Goal: Information Seeking & Learning: Find contact information

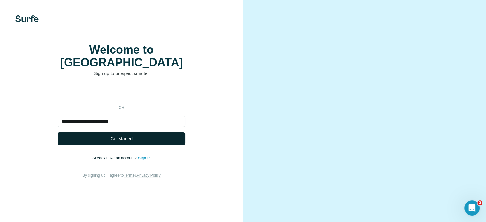
type input "**********"
click at [93, 145] on button "Get started" at bounding box center [121, 138] width 128 height 13
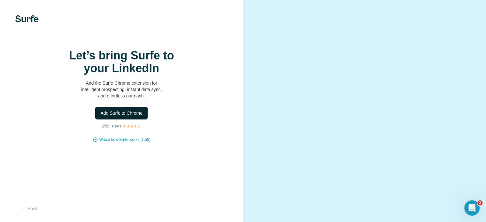
click at [141, 119] on button "Add Surfe to Chrome" at bounding box center [121, 113] width 52 height 13
click at [31, 204] on button "Back" at bounding box center [28, 208] width 26 height 11
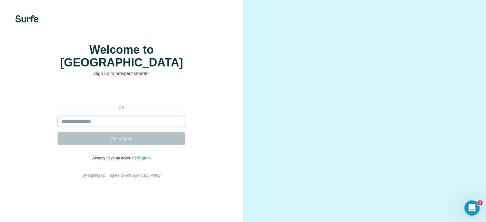
click at [108, 127] on input "email" at bounding box center [121, 121] width 128 height 11
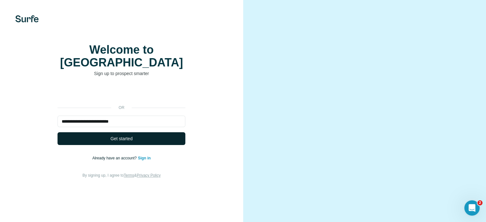
type input "**********"
click at [94, 145] on button "Get started" at bounding box center [121, 138] width 128 height 13
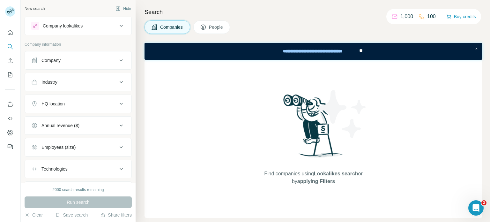
click at [117, 64] on icon at bounding box center [121, 61] width 8 height 8
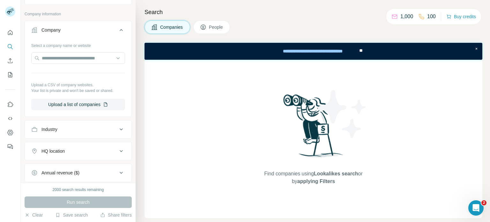
scroll to position [64, 0]
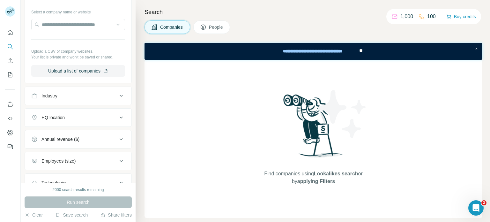
click at [111, 117] on div "HQ location" at bounding box center [74, 117] width 86 height 6
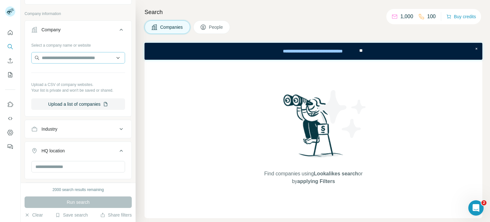
scroll to position [0, 0]
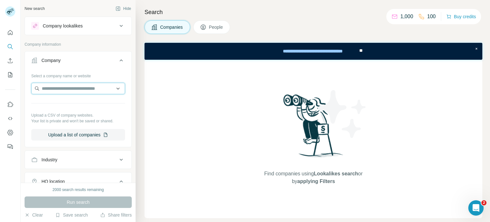
click at [66, 87] on input "text" at bounding box center [78, 88] width 94 height 11
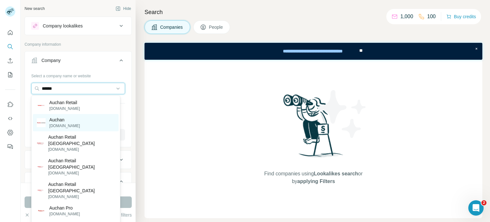
type input "******"
click at [84, 122] on div "Auchan [DOMAIN_NAME]" at bounding box center [76, 122] width 86 height 17
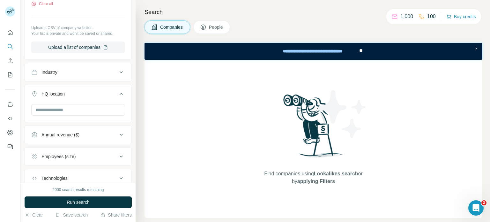
scroll to position [153, 0]
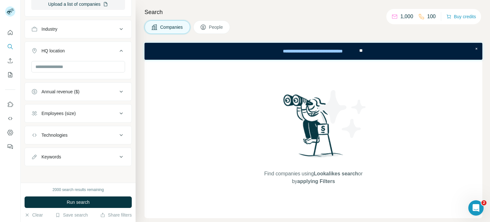
click at [120, 26] on button "Industry" at bounding box center [78, 28] width 107 height 15
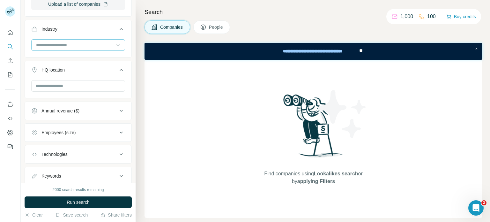
click at [115, 44] on icon at bounding box center [118, 45] width 6 height 6
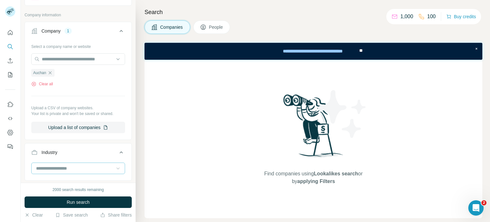
scroll to position [64, 0]
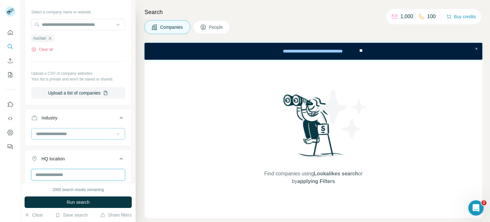
click at [93, 171] on input "text" at bounding box center [78, 174] width 94 height 11
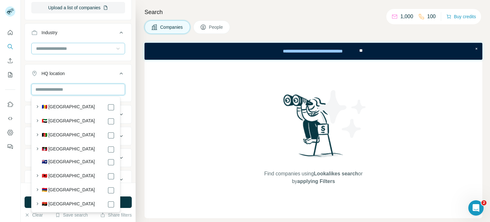
scroll to position [160, 0]
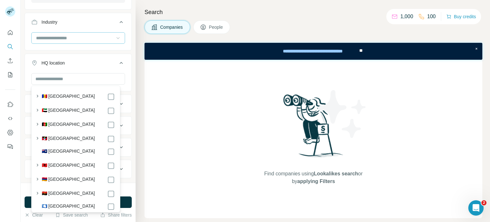
click at [166, 126] on div "Find companies using Lookalikes search or by applying Filters" at bounding box center [314, 139] width 338 height 158
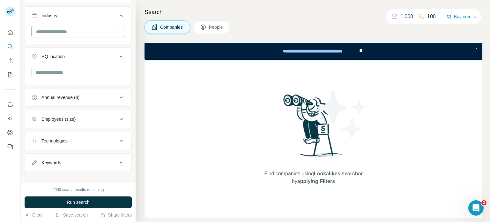
scroll to position [172, 0]
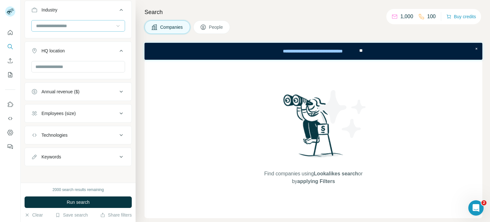
click at [106, 115] on div "Employees (size)" at bounding box center [74, 113] width 86 height 6
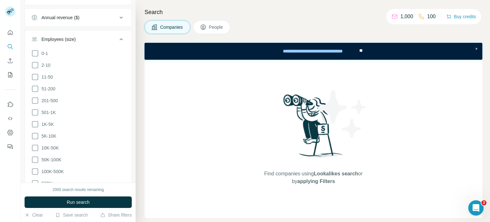
scroll to position [268, 0]
click at [186, 101] on div "Find companies using Lookalikes search or by applying Filters" at bounding box center [314, 139] width 338 height 158
click at [119, 16] on icon at bounding box center [121, 18] width 8 height 8
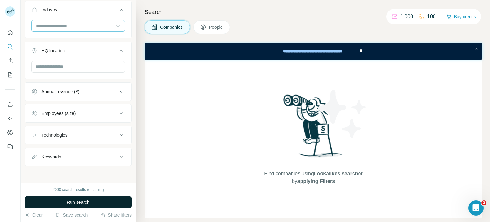
click at [99, 201] on button "Run search" at bounding box center [78, 201] width 107 height 11
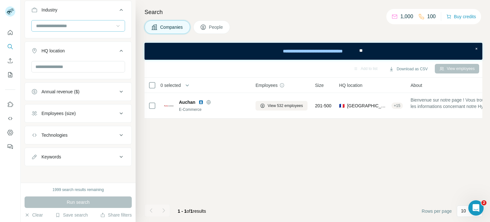
click at [204, 25] on icon at bounding box center [203, 27] width 5 height 5
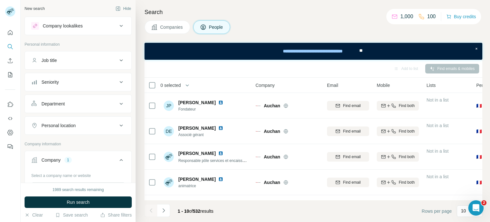
click at [117, 59] on icon at bounding box center [121, 61] width 8 height 8
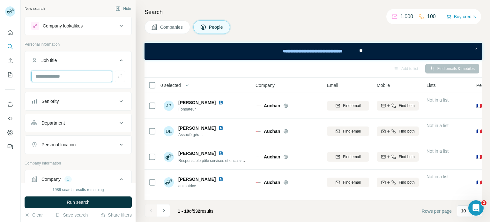
click at [99, 75] on input "text" at bounding box center [71, 76] width 81 height 11
type input "**********"
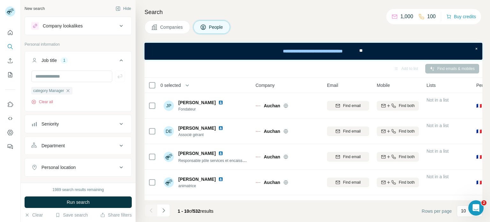
click at [63, 120] on button "Seniority" at bounding box center [78, 123] width 107 height 15
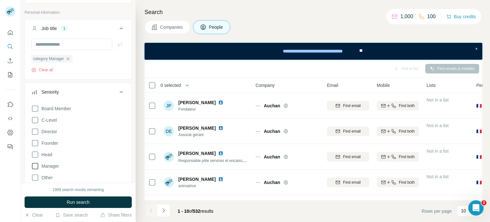
click at [38, 166] on icon at bounding box center [35, 166] width 6 height 6
click at [34, 153] on icon at bounding box center [35, 155] width 8 height 8
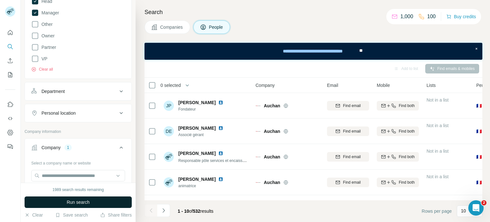
scroll to position [223, 0]
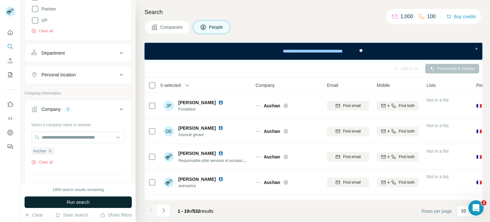
click at [84, 55] on div "Department" at bounding box center [74, 53] width 86 height 6
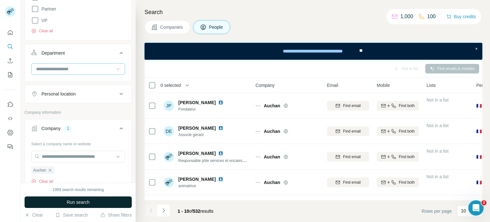
click at [115, 66] on icon at bounding box center [118, 69] width 6 height 6
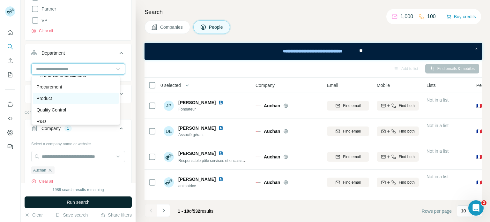
scroll to position [160, 0]
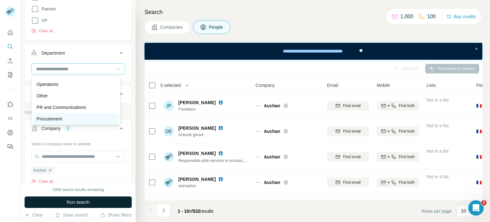
click at [66, 118] on div "Procurement" at bounding box center [76, 119] width 78 height 6
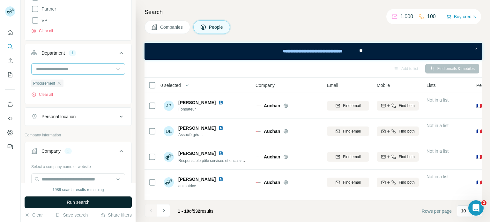
click at [108, 70] on input at bounding box center [74, 68] width 79 height 7
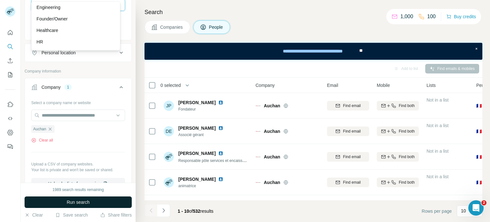
scroll to position [383, 0]
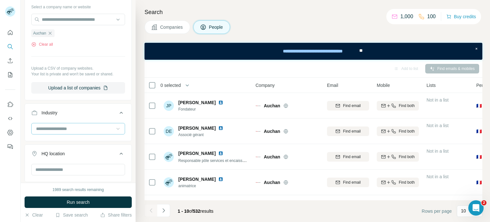
drag, startPoint x: 84, startPoint y: 200, endPoint x: 68, endPoint y: 192, distance: 18.0
click at [84, 199] on span "Run search" at bounding box center [78, 202] width 23 height 6
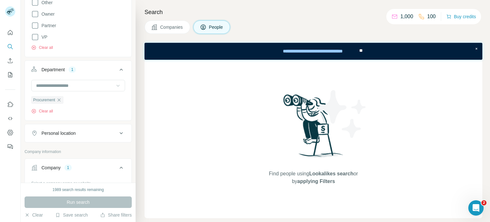
scroll to position [192, 0]
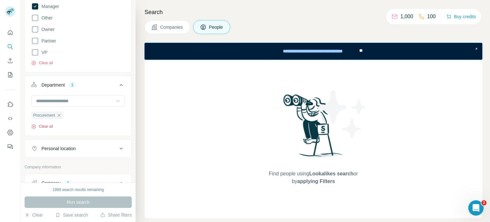
click at [35, 125] on icon "button" at bounding box center [33, 126] width 5 height 5
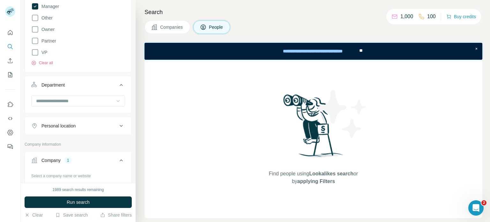
click at [96, 197] on button "Run search" at bounding box center [78, 201] width 107 height 11
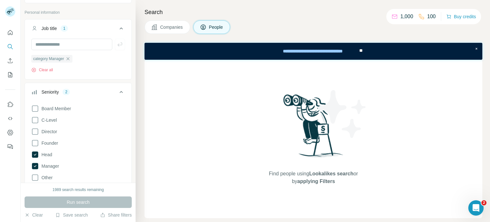
scroll to position [32, 0]
click at [35, 164] on icon at bounding box center [35, 166] width 6 height 6
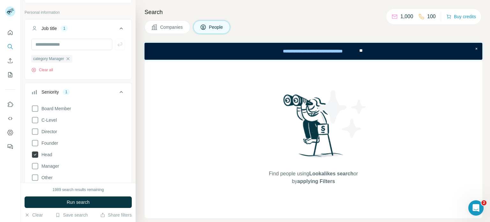
click at [34, 153] on icon at bounding box center [35, 154] width 6 height 6
click at [83, 201] on span "Run search" at bounding box center [78, 202] width 23 height 6
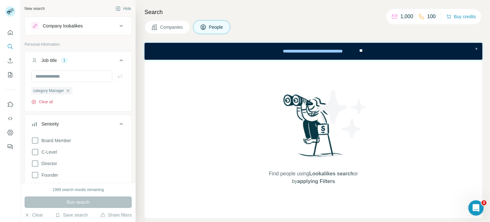
click at [46, 102] on button "Clear all" at bounding box center [42, 102] width 22 height 6
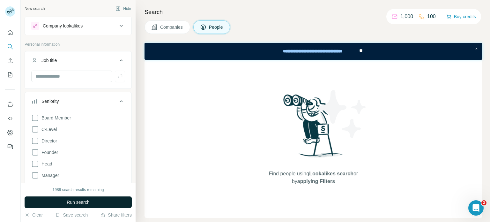
click at [95, 204] on button "Run search" at bounding box center [78, 201] width 107 height 11
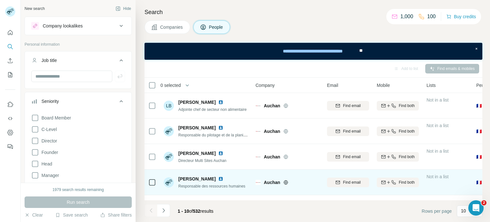
scroll to position [151, 0]
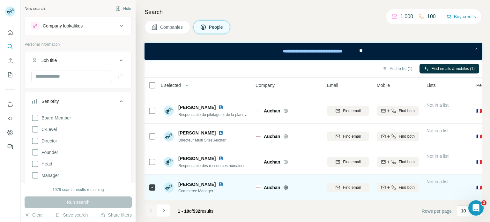
click at [218, 182] on img at bounding box center [220, 184] width 5 height 5
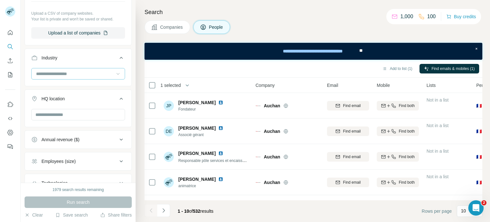
scroll to position [287, 0]
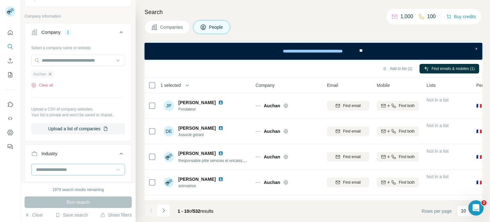
click at [48, 72] on icon "button" at bounding box center [50, 74] width 5 height 5
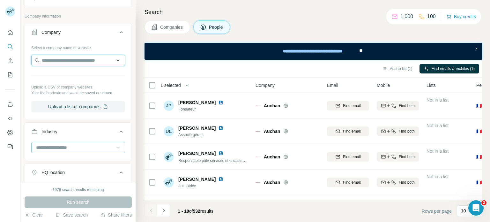
click at [63, 58] on input "text" at bounding box center [78, 60] width 94 height 11
type input "*"
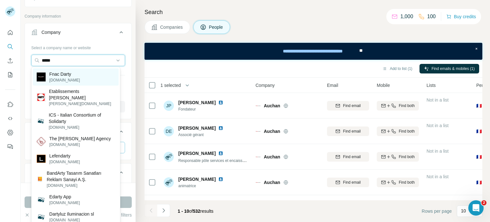
type input "*****"
click at [79, 75] on div "Fnac [PERSON_NAME] [DOMAIN_NAME]" at bounding box center [76, 76] width 86 height 17
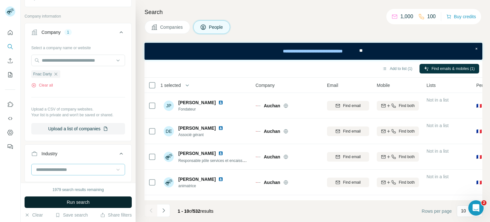
click at [89, 199] on span "Run search" at bounding box center [78, 202] width 23 height 6
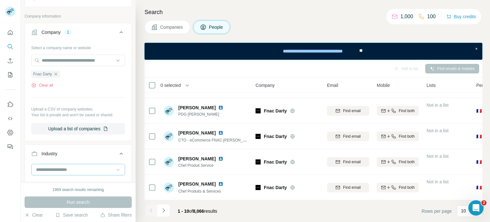
scroll to position [192, 0]
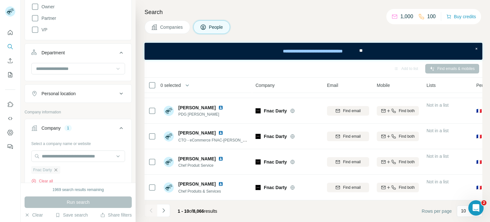
click at [57, 170] on icon "button" at bounding box center [55, 169] width 5 height 5
click at [53, 155] on input "text" at bounding box center [78, 155] width 94 height 11
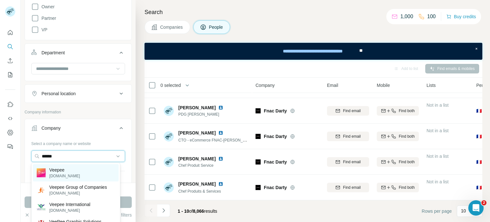
type input "******"
click at [56, 174] on p "[DOMAIN_NAME]" at bounding box center [64, 176] width 31 height 6
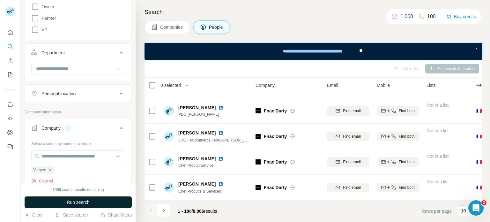
click at [101, 202] on button "Run search" at bounding box center [78, 201] width 107 height 11
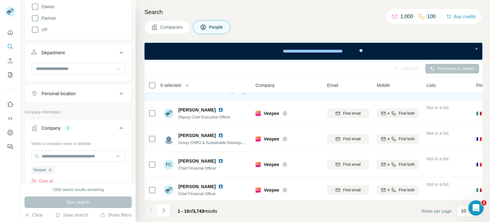
scroll to position [151, 0]
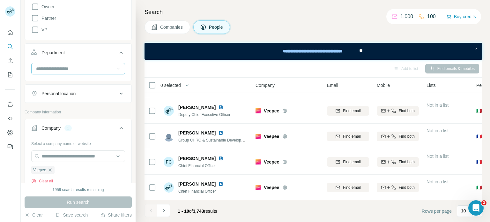
click at [105, 67] on input at bounding box center [74, 68] width 79 height 7
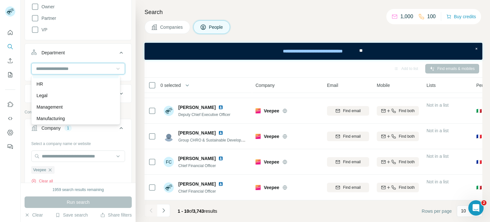
scroll to position [166, 0]
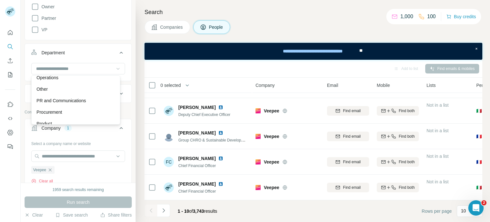
click at [56, 76] on p "Operations" at bounding box center [48, 77] width 22 height 6
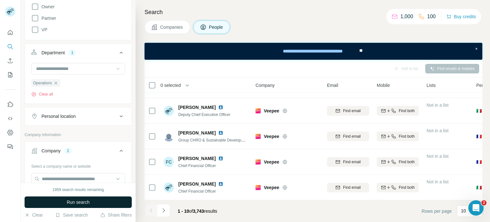
click at [83, 201] on span "Run search" at bounding box center [78, 202] width 23 height 6
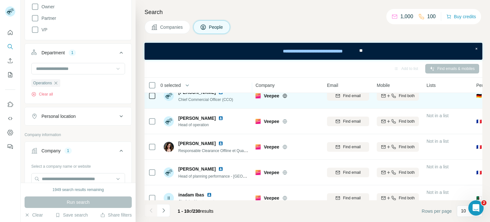
scroll to position [64, 0]
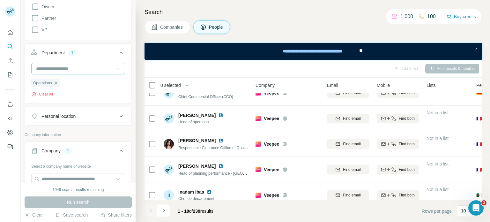
click at [94, 65] on input at bounding box center [74, 68] width 79 height 7
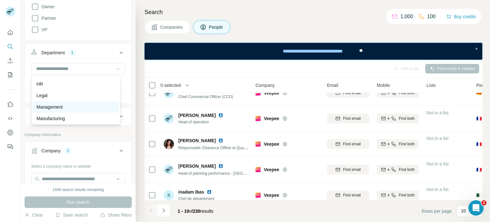
click at [75, 104] on div "Management" at bounding box center [76, 107] width 78 height 6
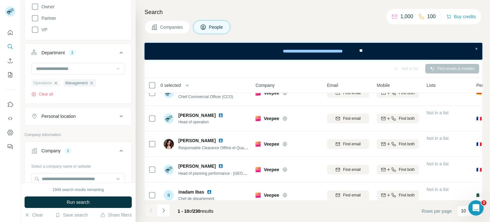
click at [55, 81] on icon "button" at bounding box center [55, 82] width 5 height 5
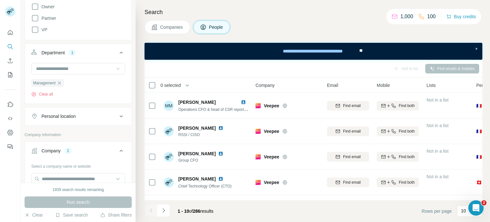
scroll to position [151, 0]
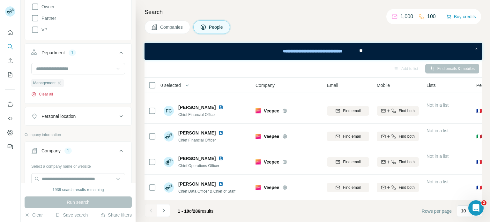
click at [33, 93] on icon "button" at bounding box center [33, 94] width 5 height 5
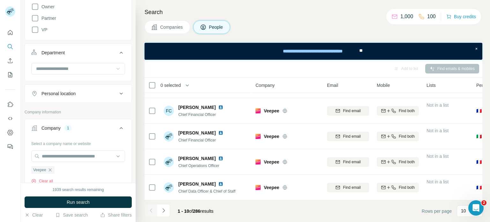
click at [100, 95] on div "Personal location" at bounding box center [74, 93] width 86 height 6
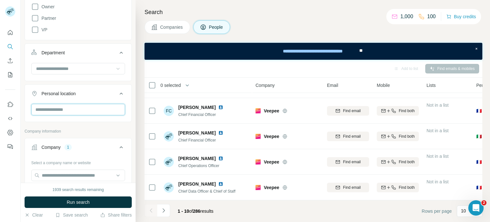
click at [88, 108] on input "text" at bounding box center [78, 109] width 94 height 11
type input "***"
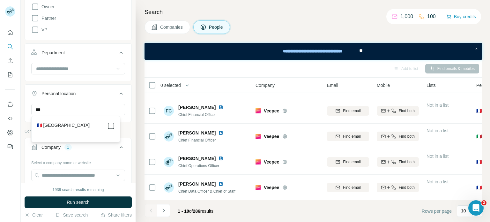
click at [114, 125] on icon at bounding box center [111, 126] width 8 height 8
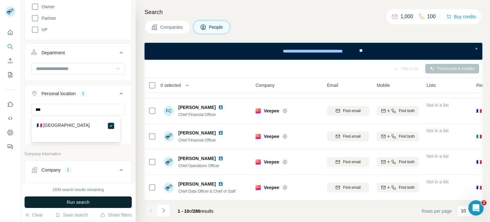
click at [80, 203] on span "Run search" at bounding box center [78, 202] width 23 height 6
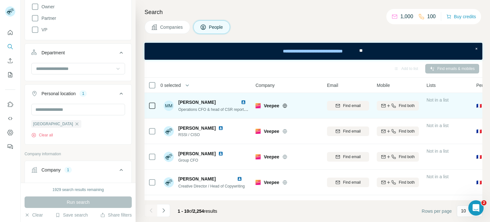
click at [246, 101] on img at bounding box center [243, 102] width 5 height 5
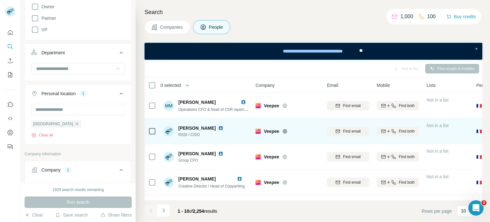
click at [218, 128] on img at bounding box center [220, 127] width 5 height 5
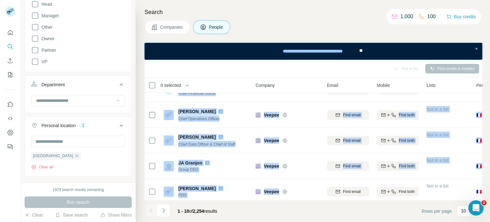
scroll to position [151, 0]
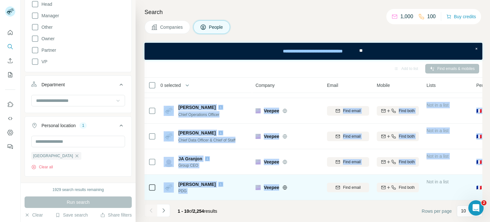
drag, startPoint x: 177, startPoint y: 97, endPoint x: 294, endPoint y: 180, distance: 143.4
click at [0, 0] on tbody "MM [PERSON_NAME] Operations CFO & head of CSR reporting Veepee Find email Find …" at bounding box center [0, 0] width 0 height 0
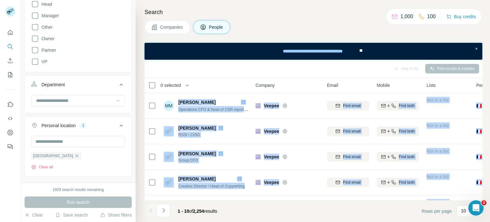
scroll to position [64, 0]
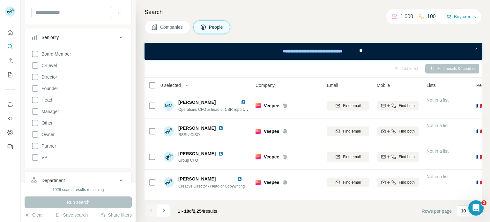
click at [217, 68] on div "Add to list Find emails & mobiles" at bounding box center [314, 68] width 332 height 11
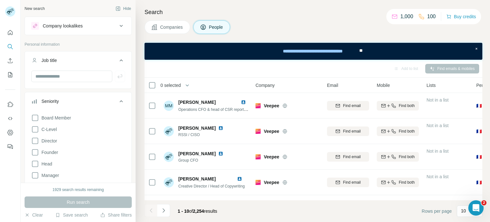
scroll to position [32, 0]
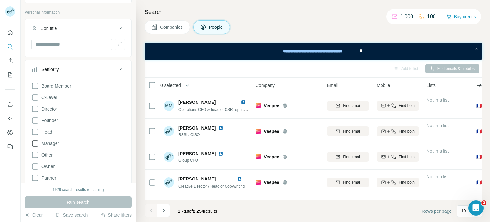
click at [33, 140] on icon at bounding box center [35, 144] width 8 height 8
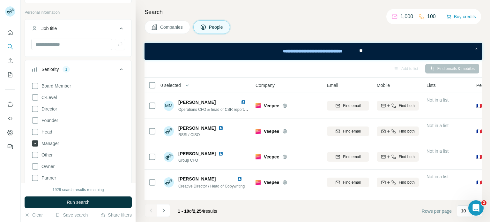
click at [34, 144] on icon at bounding box center [35, 143] width 6 height 6
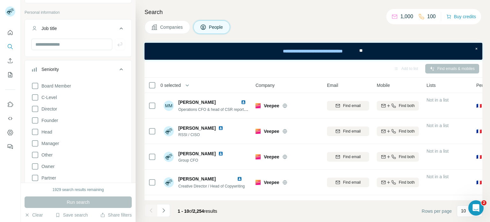
click at [37, 144] on icon at bounding box center [35, 144] width 8 height 8
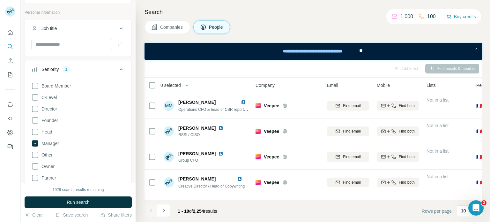
click at [73, 203] on span "Run search" at bounding box center [78, 202] width 23 height 6
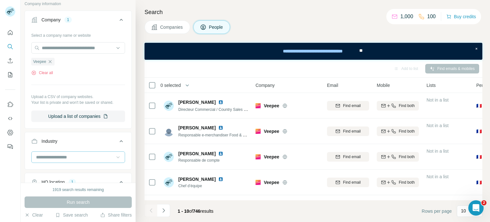
drag, startPoint x: 166, startPoint y: 94, endPoint x: 221, endPoint y: 88, distance: 55.9
click at [0, 0] on tbody "[PERSON_NAME] Directeur Commercial / Country Sales Manager [GEOGRAPHIC_DATA] Ve…" at bounding box center [0, 0] width 0 height 0
click at [220, 65] on div "Add to list Find emails & mobiles" at bounding box center [314, 68] width 332 height 11
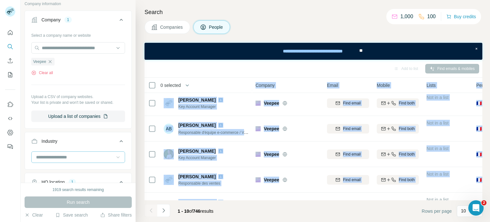
scroll to position [151, 0]
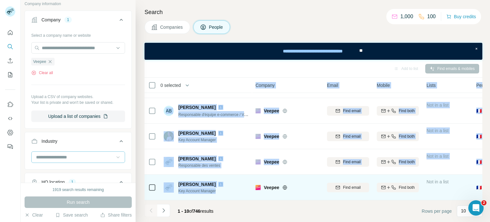
drag, startPoint x: 205, startPoint y: 85, endPoint x: 246, endPoint y: 192, distance: 113.8
click at [242, 192] on table "0 selected People Company Email Mobile Lists Personal location Seniority Depart…" at bounding box center [419, 64] width 549 height 271
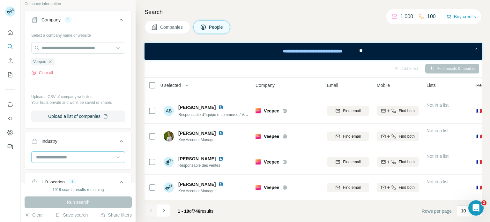
click at [301, 67] on div "Add to list Find emails & mobiles" at bounding box center [314, 68] width 332 height 11
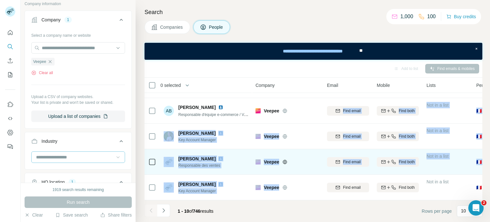
drag, startPoint x: 300, startPoint y: 102, endPoint x: 284, endPoint y: 163, distance: 64.0
click at [0, 0] on tbody "[PERSON_NAME] Directeur Commercial / Country Sales Manager [GEOGRAPHIC_DATA] Ve…" at bounding box center [0, 0] width 0 height 0
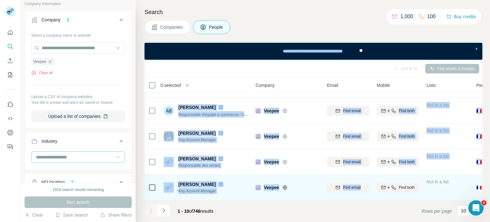
drag, startPoint x: 175, startPoint y: 129, endPoint x: 345, endPoint y: 190, distance: 180.8
click at [0, 0] on tbody "[PERSON_NAME] Directeur Commercial / Country Sales Manager [GEOGRAPHIC_DATA] Ve…" at bounding box center [0, 0] width 0 height 0
copy tbody "Loremip Dolor Sitametco Adipiscing / Elitsed Doeiu Tempori Utlabo Etdolo Magn a…"
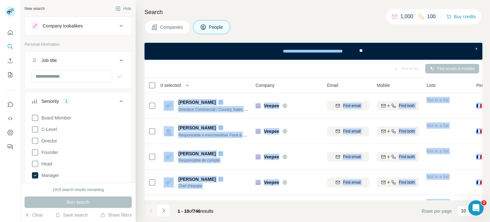
scroll to position [102, 0]
